Goal: Information Seeking & Learning: Learn about a topic

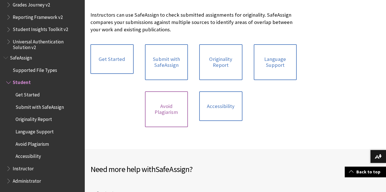
click at [157, 109] on link "Avoid Plagiarism" at bounding box center [166, 109] width 43 height 36
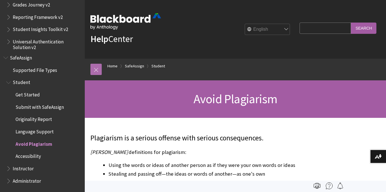
click at [98, 70] on link at bounding box center [95, 69] width 11 height 11
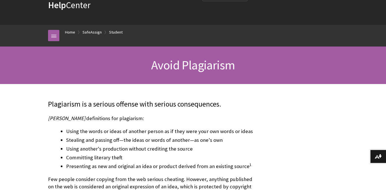
scroll to position [36, 0]
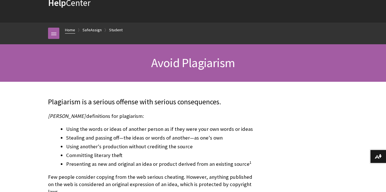
click at [71, 28] on link "Home" at bounding box center [70, 30] width 10 height 7
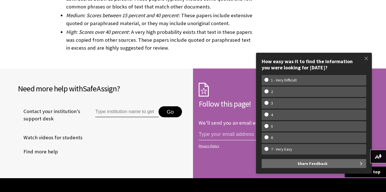
scroll to position [1860, 0]
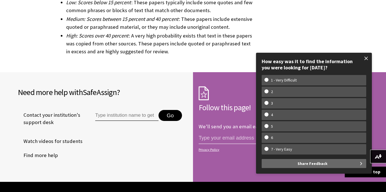
click at [368, 59] on span at bounding box center [366, 58] width 12 height 12
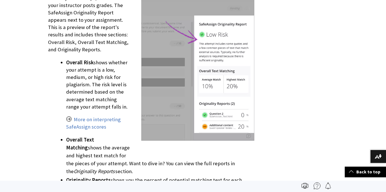
scroll to position [0, 0]
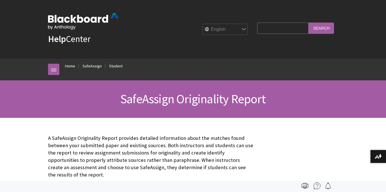
click at [258, 28] on input "Search Query" at bounding box center [282, 28] width 51 height 11
click at [226, 29] on select "English عربية Català Cymraeg Deutsch Español Suomi Français עברית Italiano 日本語 …" at bounding box center [224, 29] width 45 height 11
click at [323, 78] on div "Breadcrumb Home SafeAssign Student" at bounding box center [198, 70] width 278 height 22
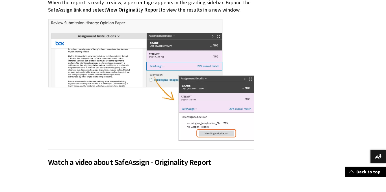
scroll to position [305, 0]
